Goal: Download file/media

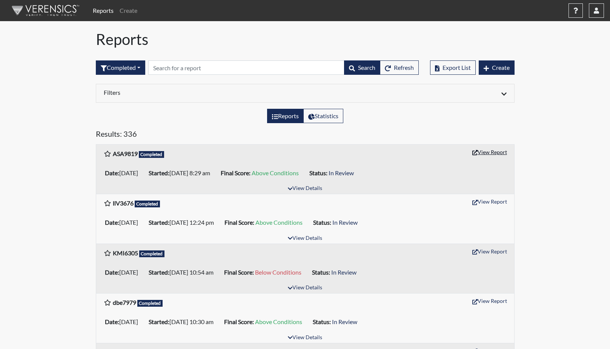
click at [494, 153] on button "View Report" at bounding box center [489, 152] width 41 height 12
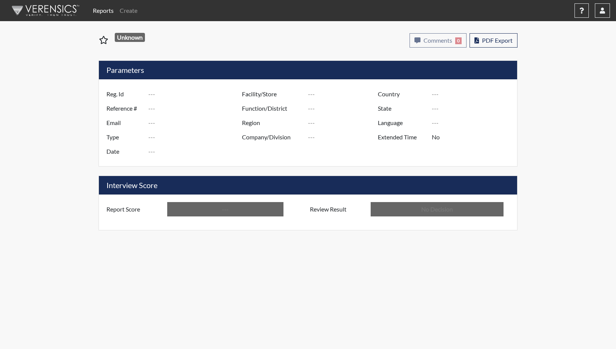
type input "ASA9819"
type input "50881"
type input "---"
type input "Corrections Pre-Employment"
type input "[DATE]"
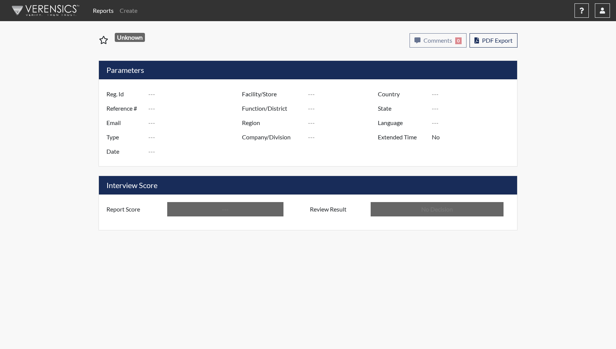
type input "GD&CP SMU*+"
type input "[GEOGRAPHIC_DATA]"
type input "[US_STATE]"
type input "English"
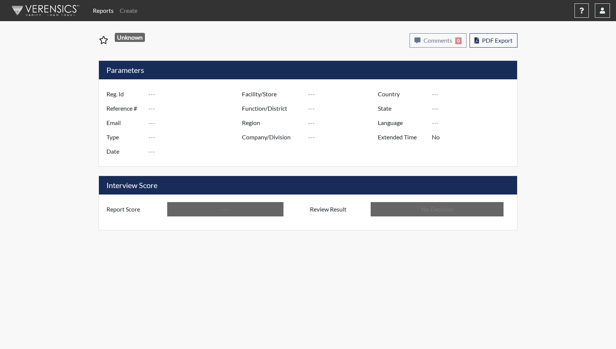
type input "Above Conditions"
type input "In Review"
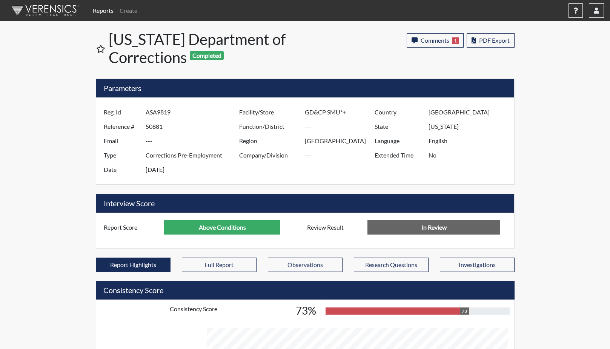
scroll to position [125, 314]
click at [487, 40] on span "PDF Export" at bounding box center [494, 40] width 31 height 7
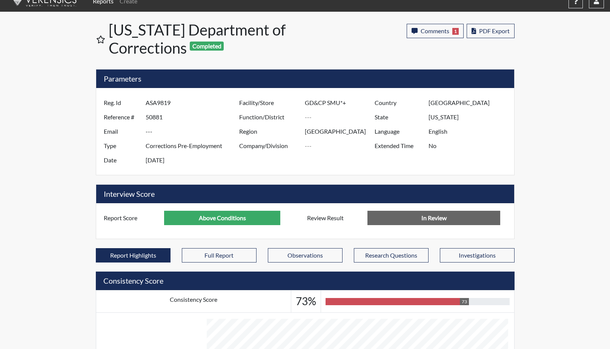
scroll to position [0, 0]
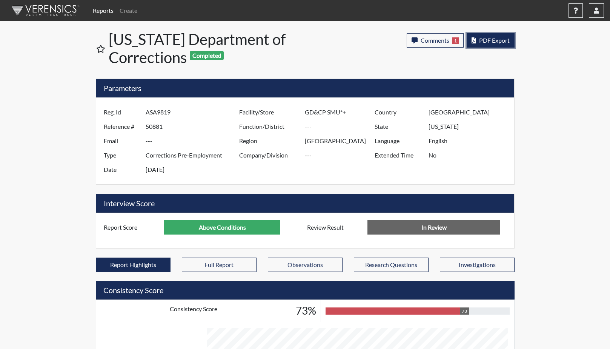
click at [493, 40] on span "PDF Export" at bounding box center [494, 40] width 31 height 7
